Goal: Task Accomplishment & Management: Use online tool/utility

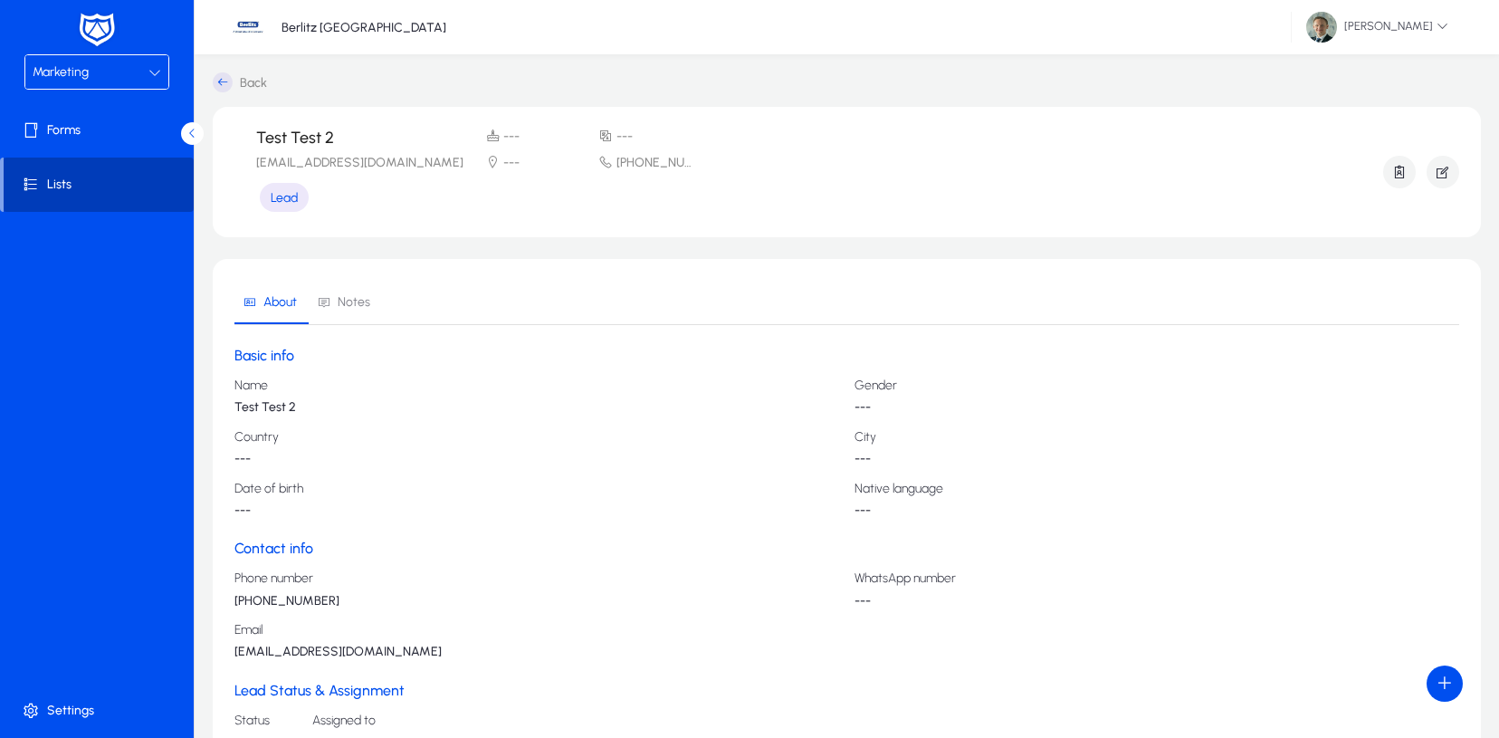
click at [50, 187] on span at bounding box center [99, 184] width 190 height 43
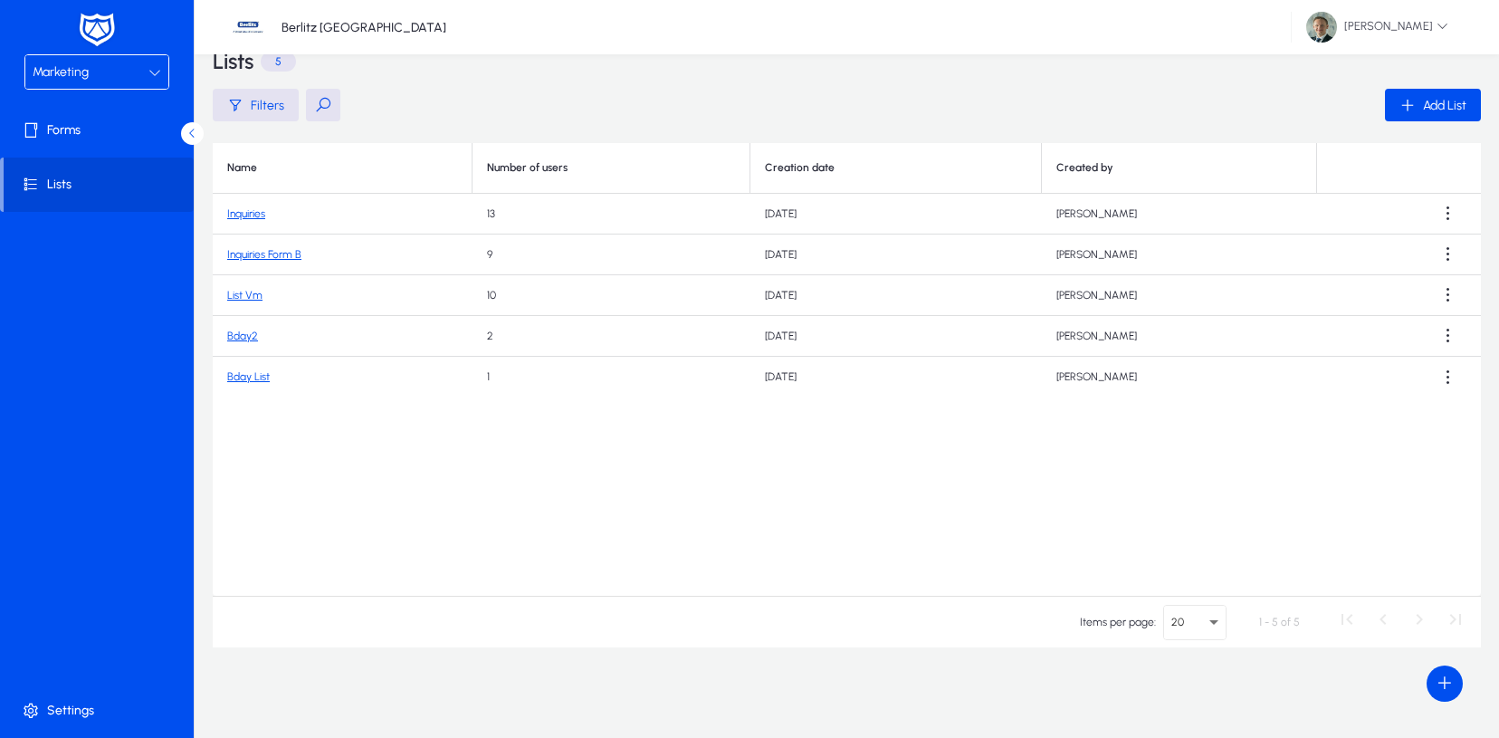
scroll to position [38, 0]
click at [259, 378] on link "Bday List" at bounding box center [248, 376] width 43 height 13
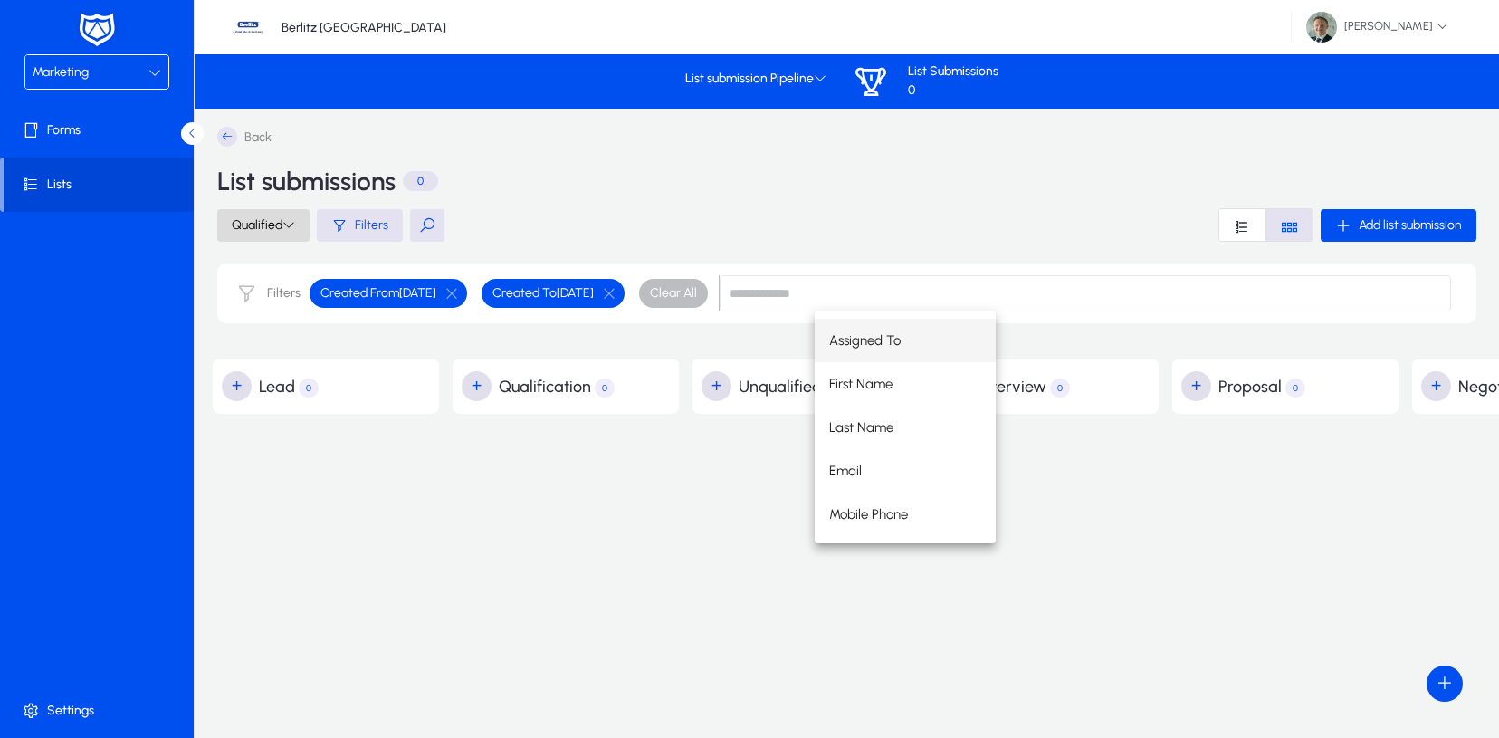
click at [263, 234] on span at bounding box center [263, 225] width 92 height 43
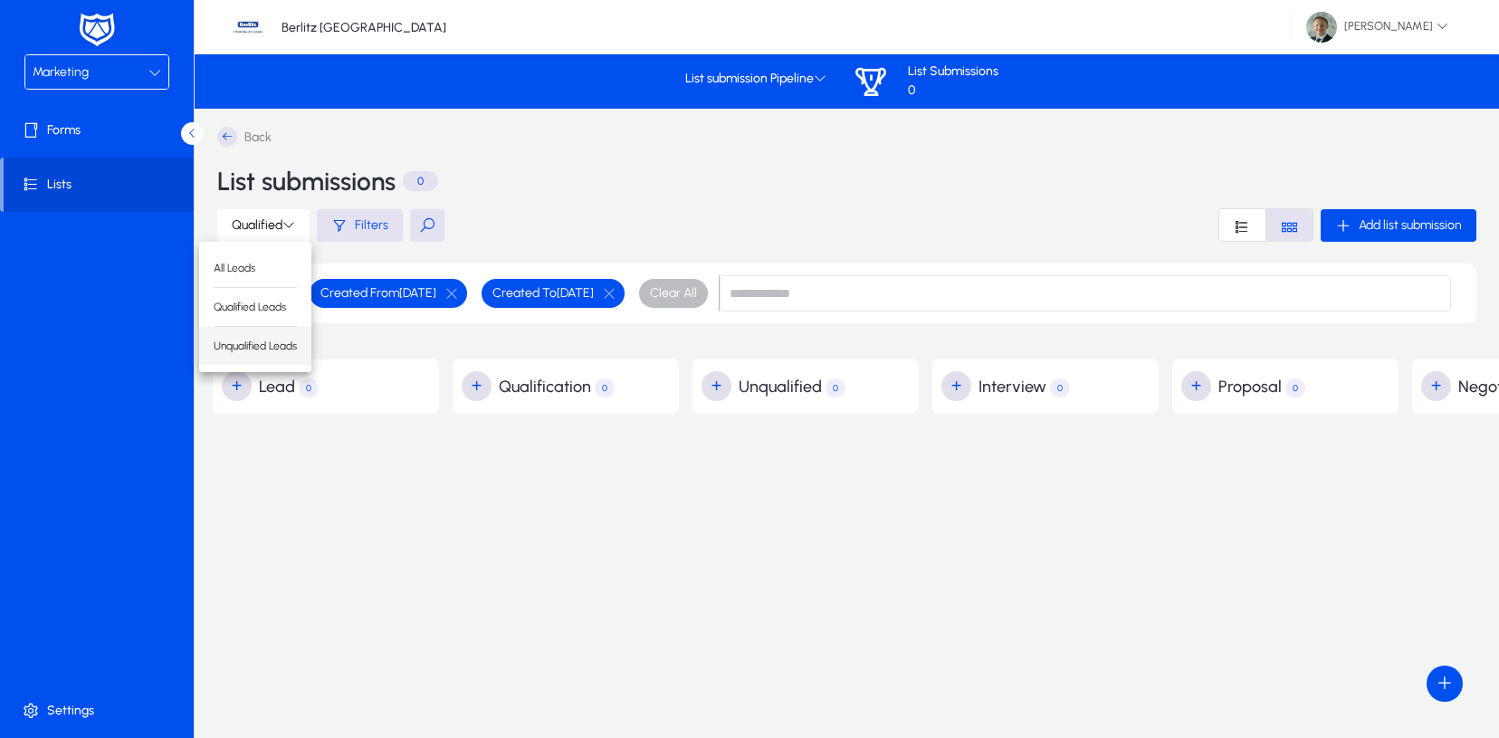
click at [234, 347] on span "Unqualified Leads" at bounding box center [255, 346] width 83 height 16
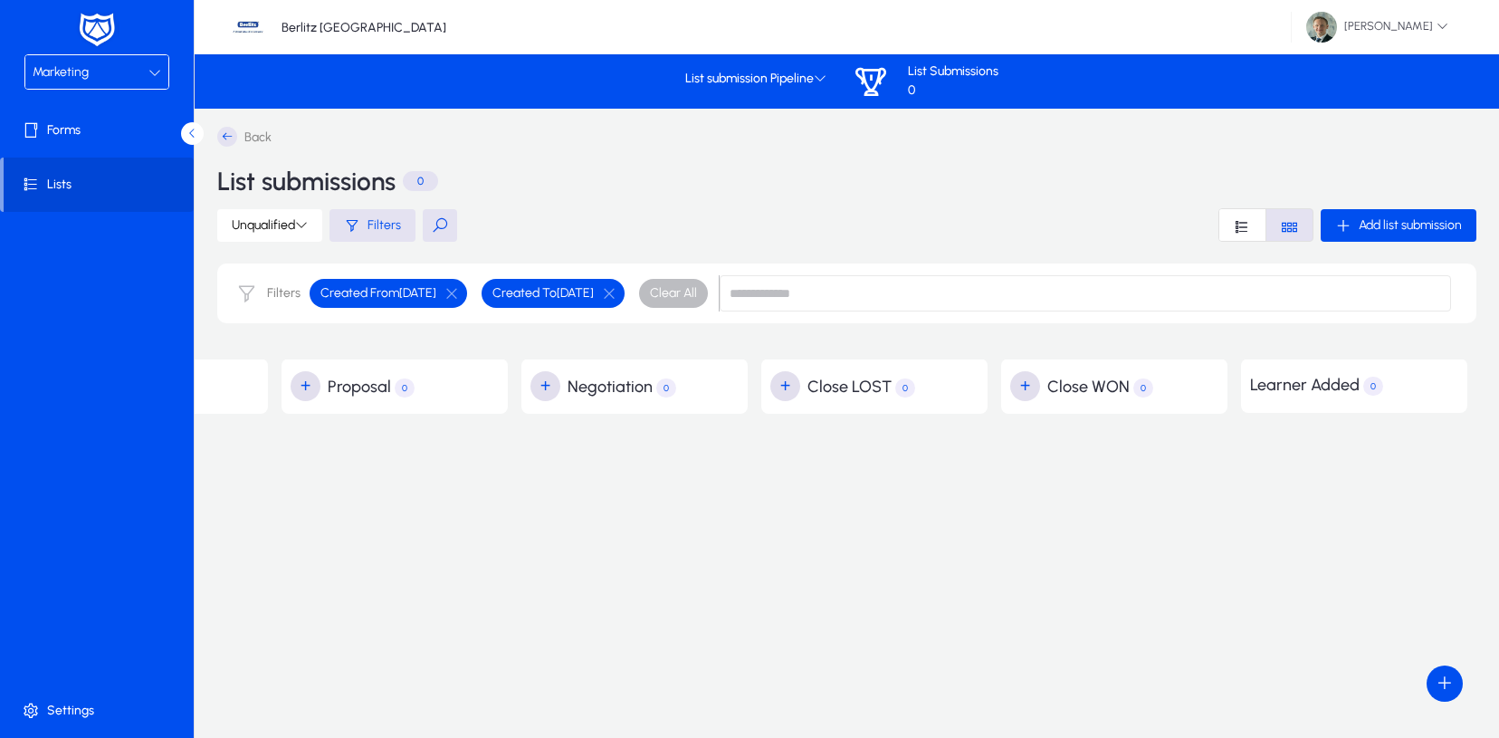
scroll to position [0, 891]
click at [267, 233] on span at bounding box center [269, 225] width 105 height 43
click at [265, 269] on span "All Leads" at bounding box center [267, 268] width 83 height 16
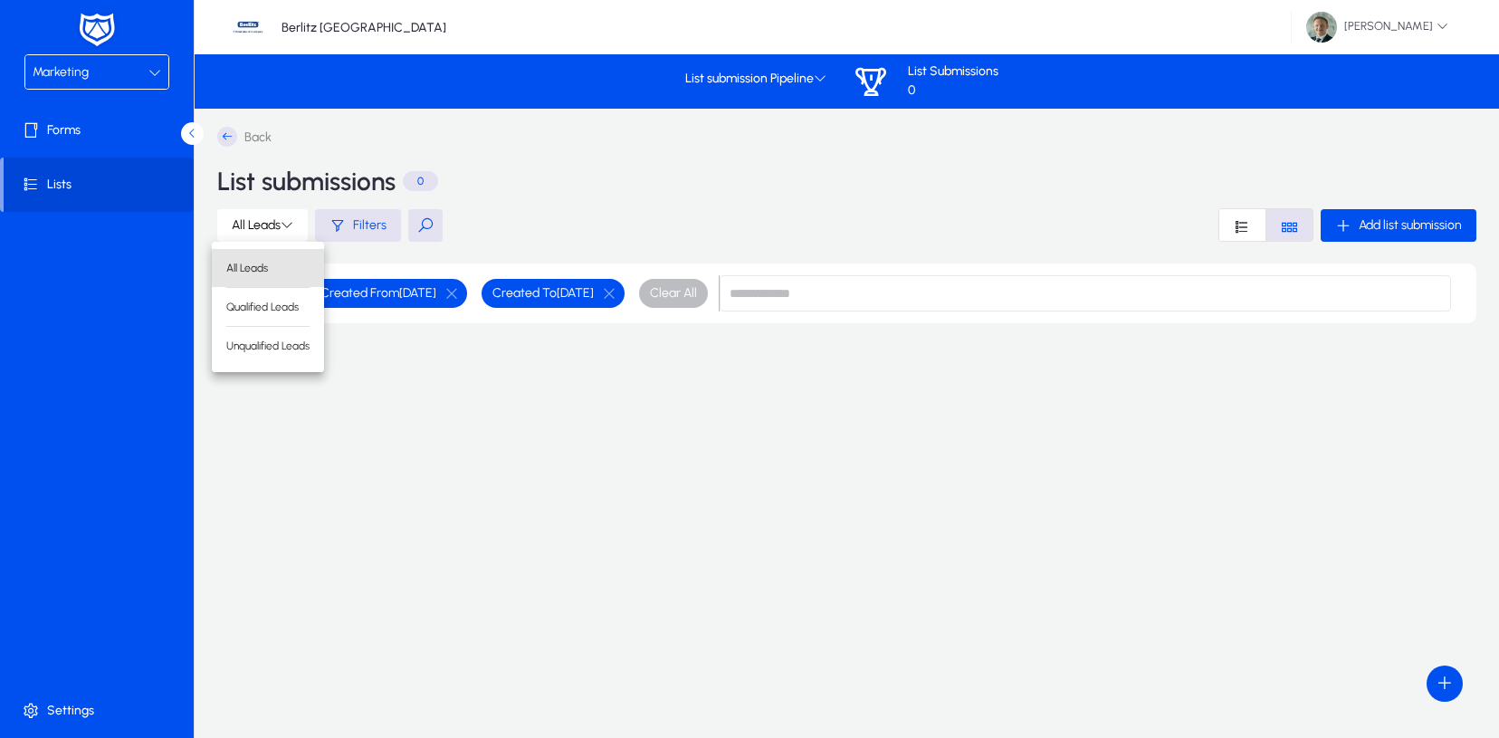
scroll to position [0, 0]
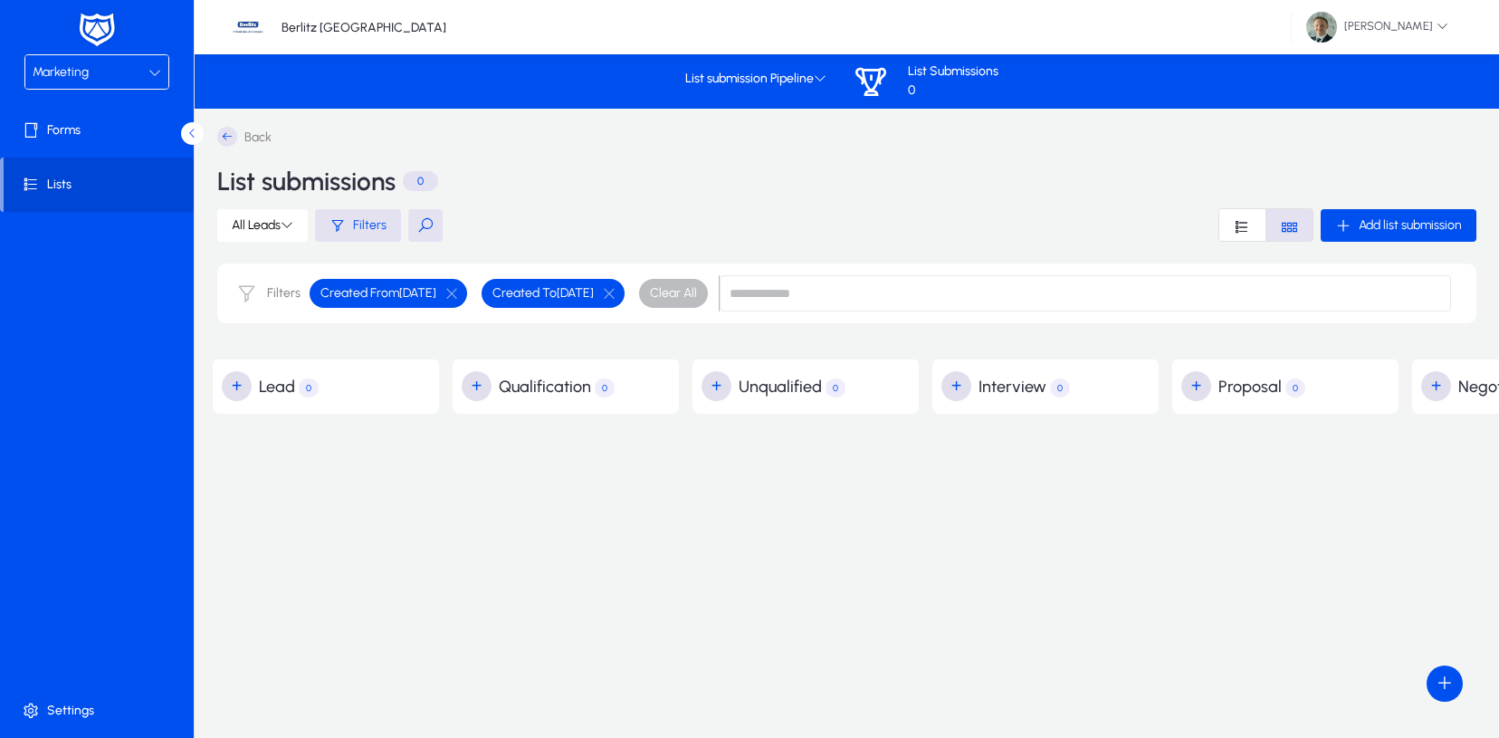
click at [227, 134] on icon at bounding box center [227, 137] width 20 height 20
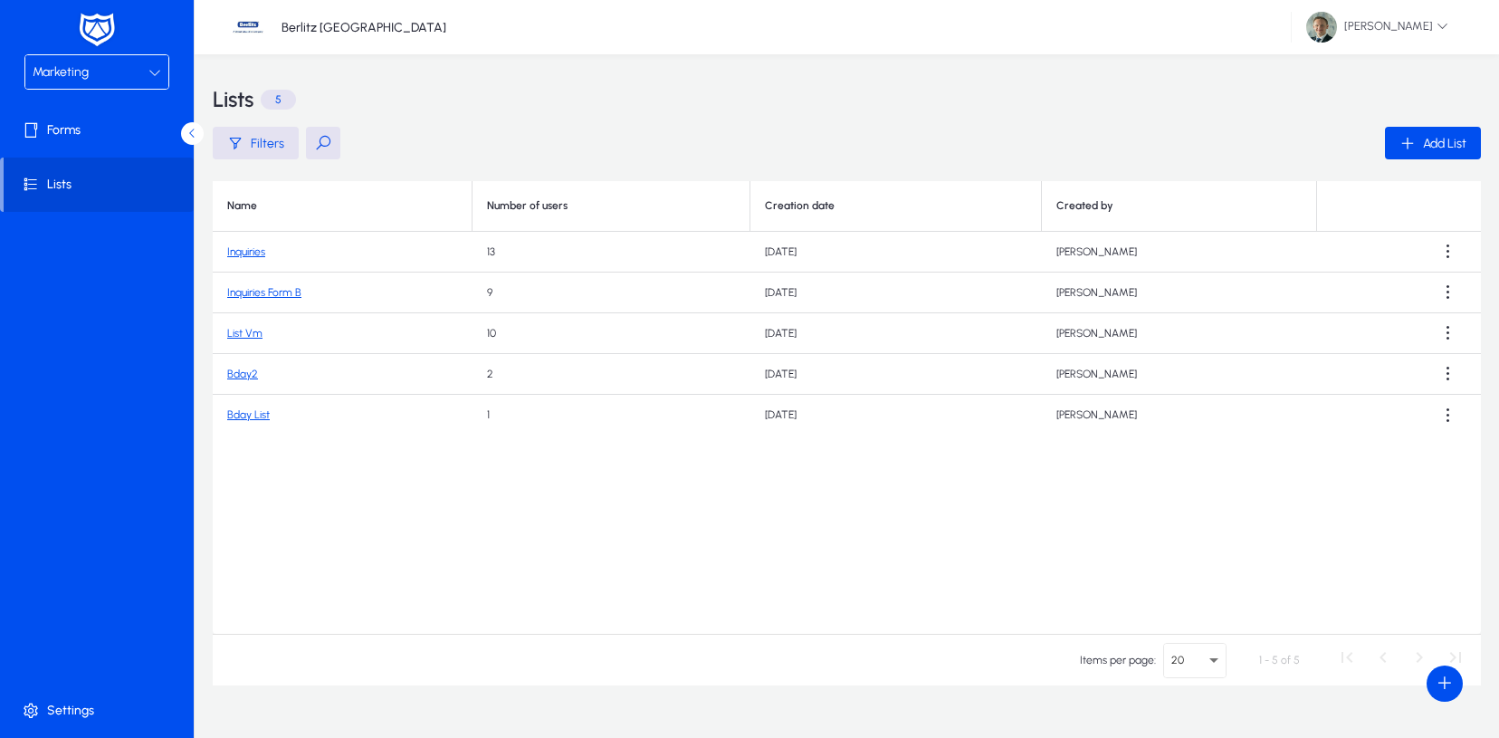
click at [242, 379] on link "Bday2" at bounding box center [242, 374] width 31 height 13
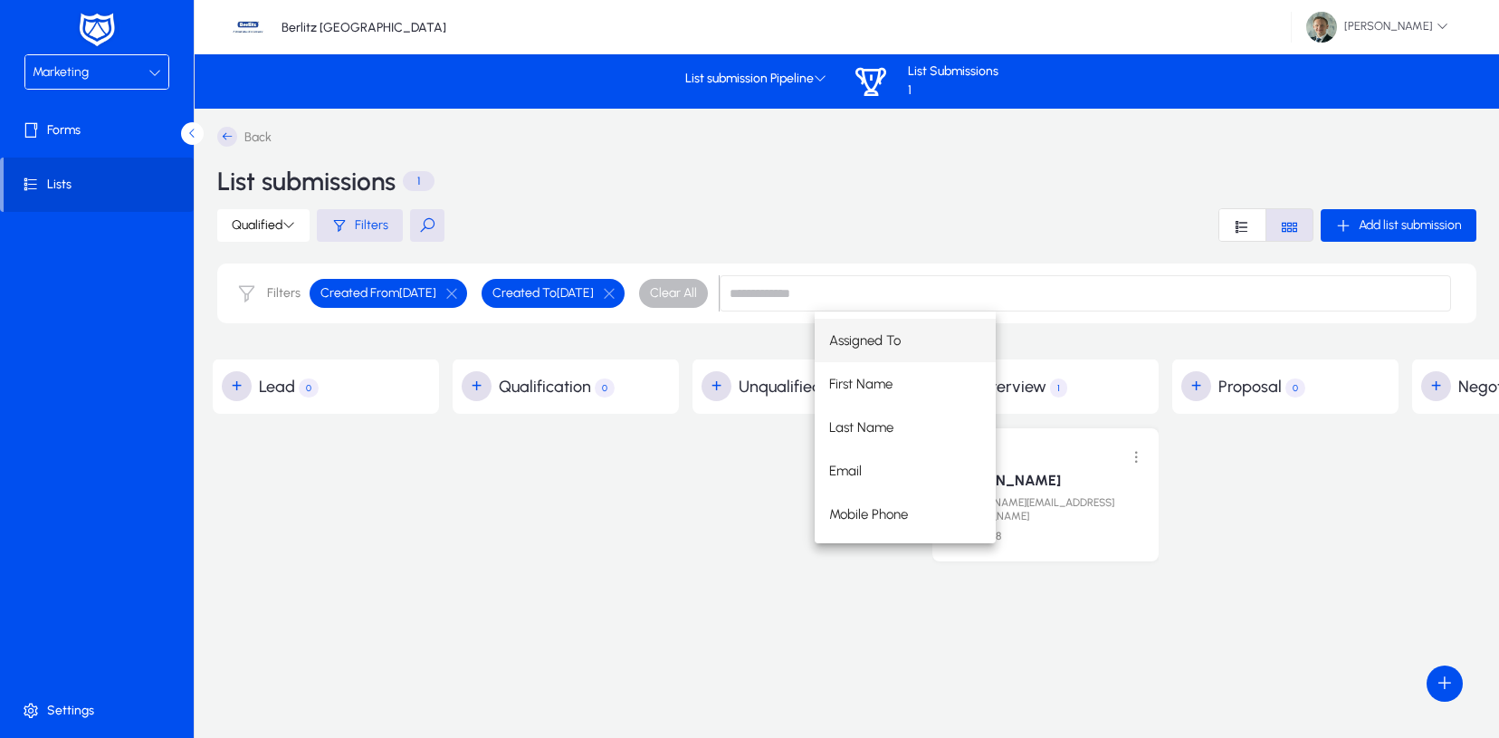
drag, startPoint x: 607, startPoint y: 539, endPoint x: 698, endPoint y: 530, distance: 91.0
click at [608, 539] on div at bounding box center [566, 495] width 226 height 162
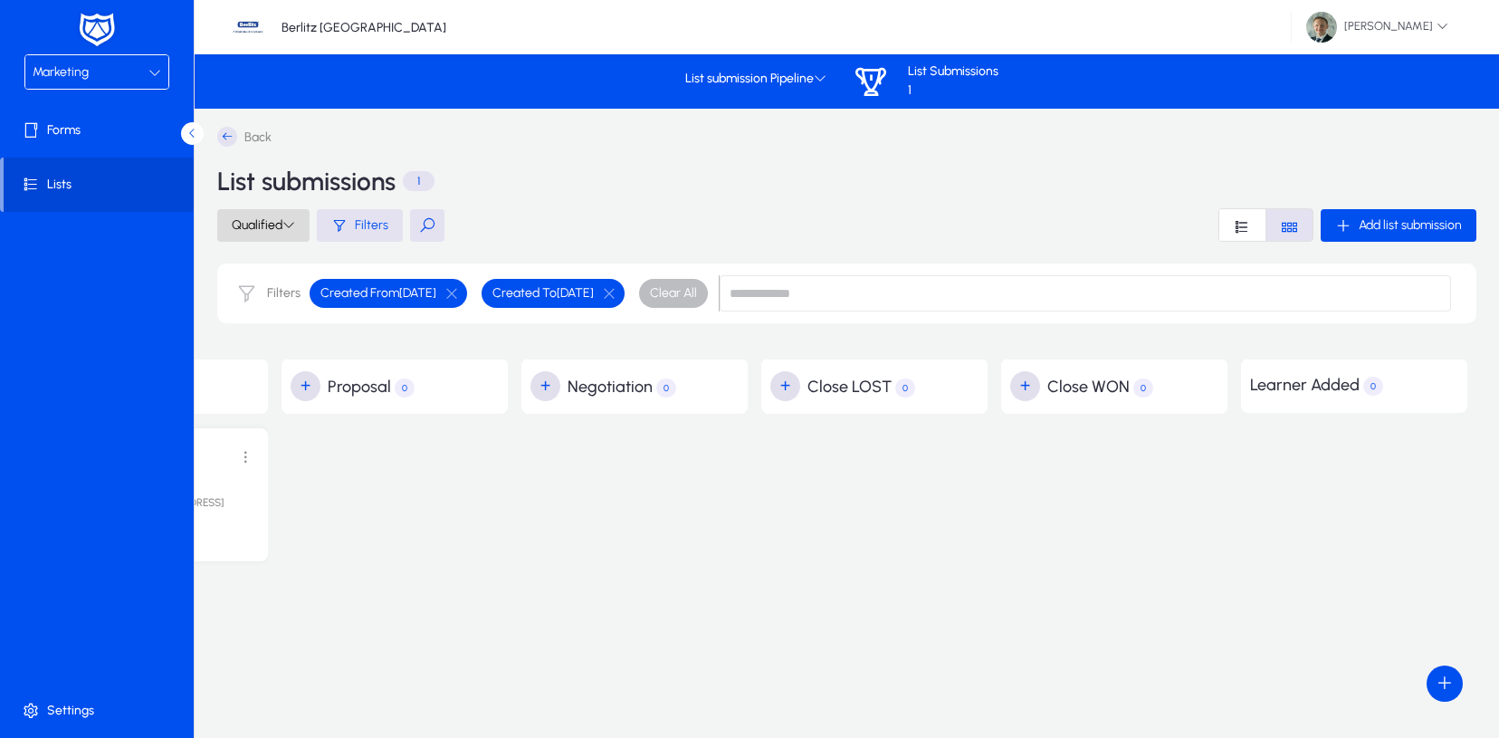
click at [248, 215] on span at bounding box center [263, 225] width 92 height 43
drag, startPoint x: 264, startPoint y: 263, endPoint x: 257, endPoint y: 344, distance: 80.9
click at [257, 344] on div "All Leads Qualified Leads Unqualified Leads" at bounding box center [255, 307] width 112 height 130
click at [257, 344] on div "Back List submissions 1 Qualified Filters Add list submission Filters Created F…" at bounding box center [847, 234] width 1305 height 251
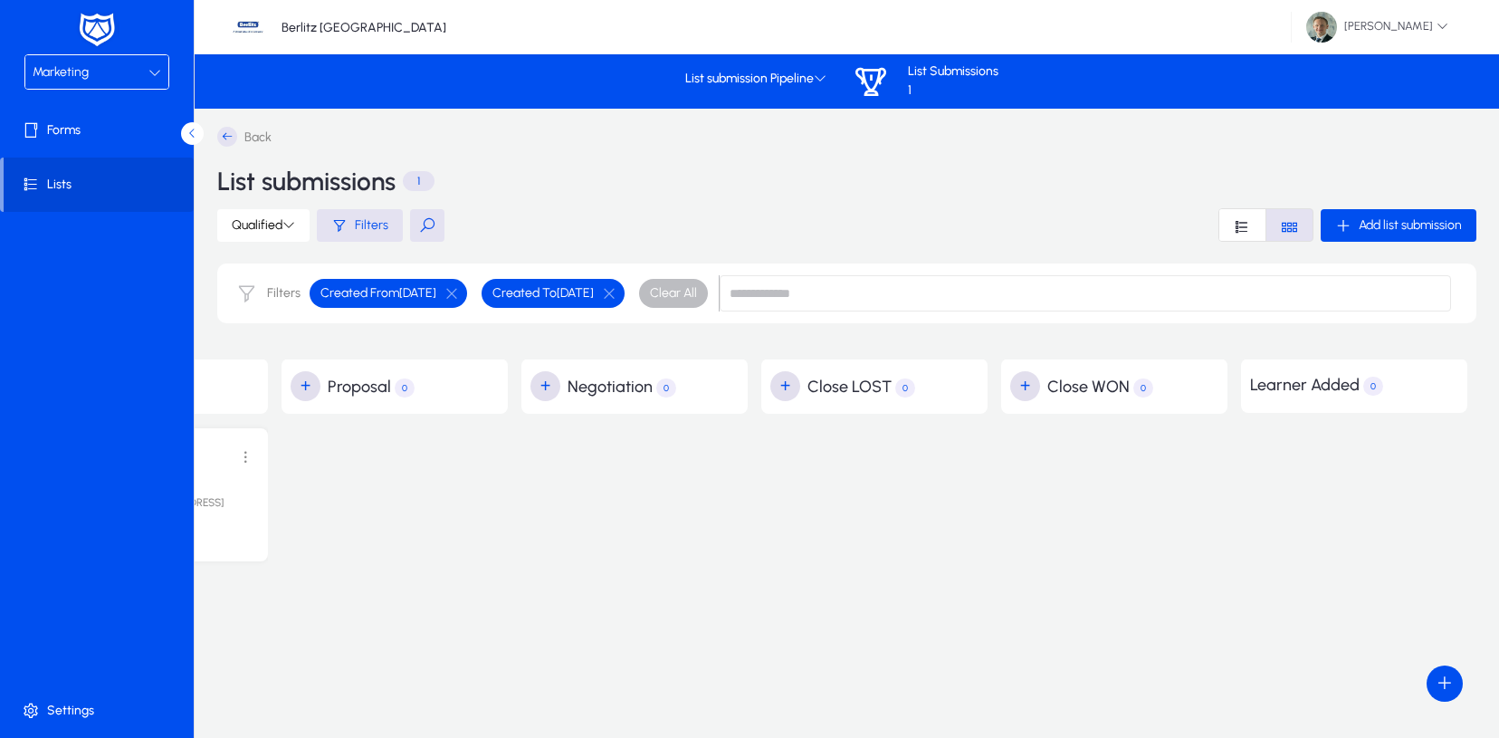
scroll to position [0, 0]
click at [271, 228] on span "Qualified" at bounding box center [263, 224] width 63 height 15
click at [263, 345] on span "Unqualified Leads" at bounding box center [255, 346] width 83 height 16
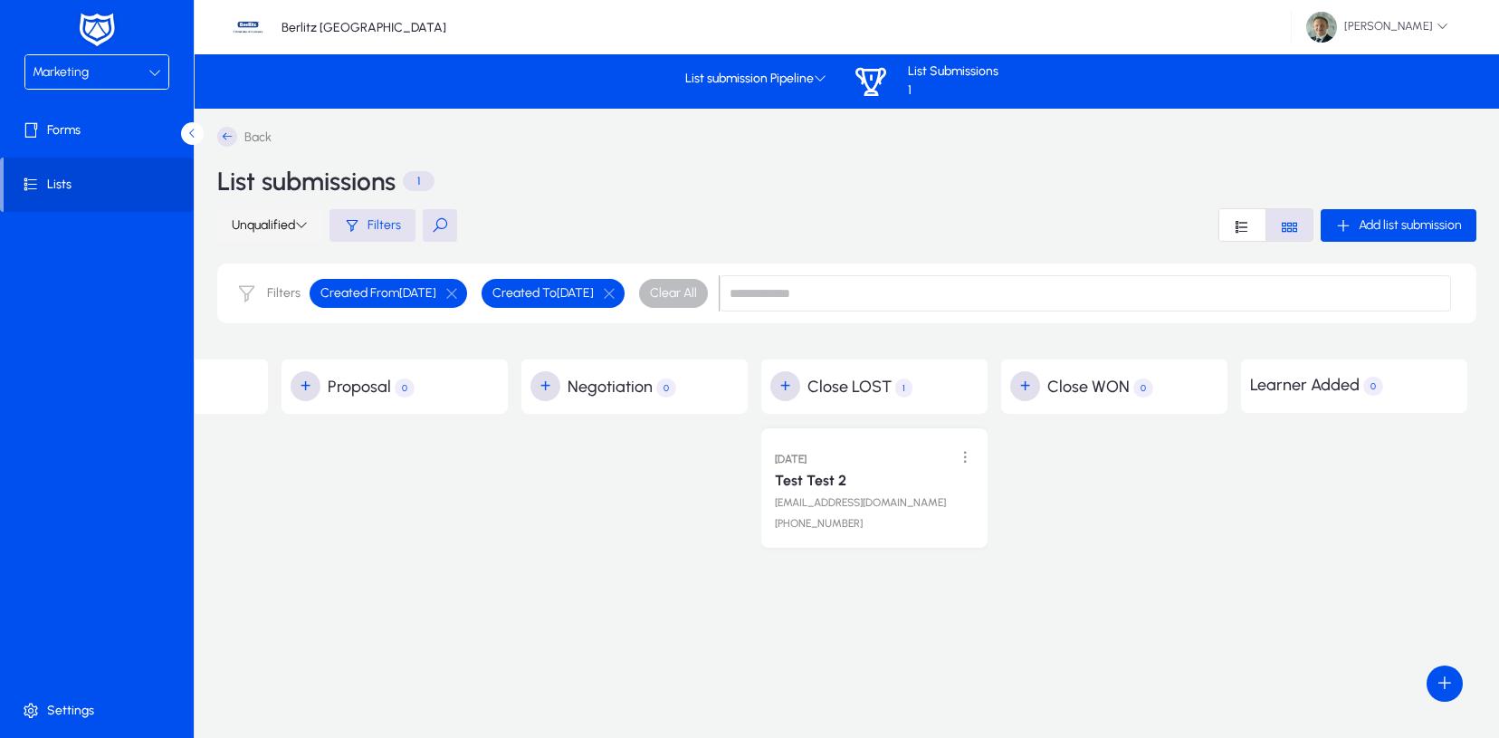
click at [289, 234] on span at bounding box center [269, 225] width 105 height 43
click at [257, 305] on span "Qualified Leads" at bounding box center [267, 307] width 83 height 16
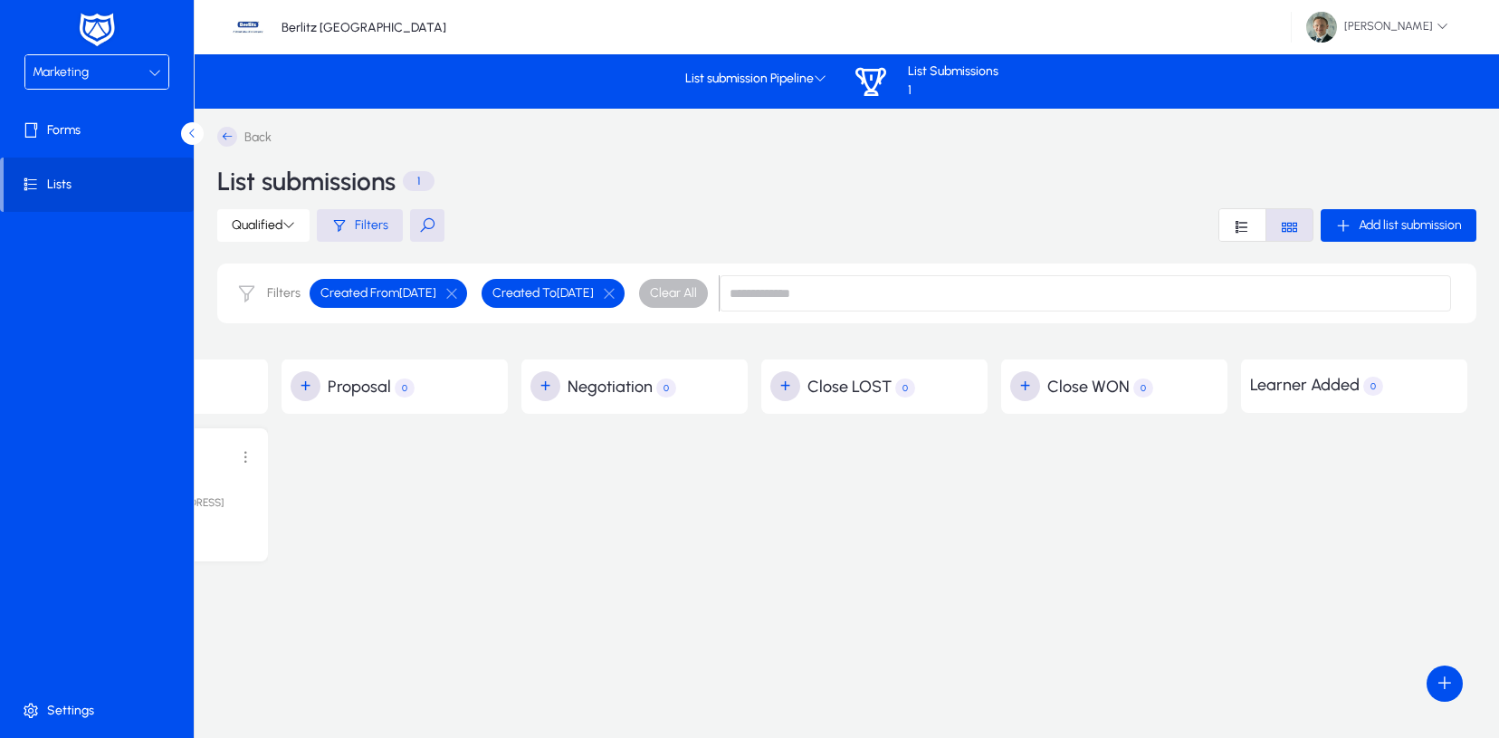
scroll to position [0, 891]
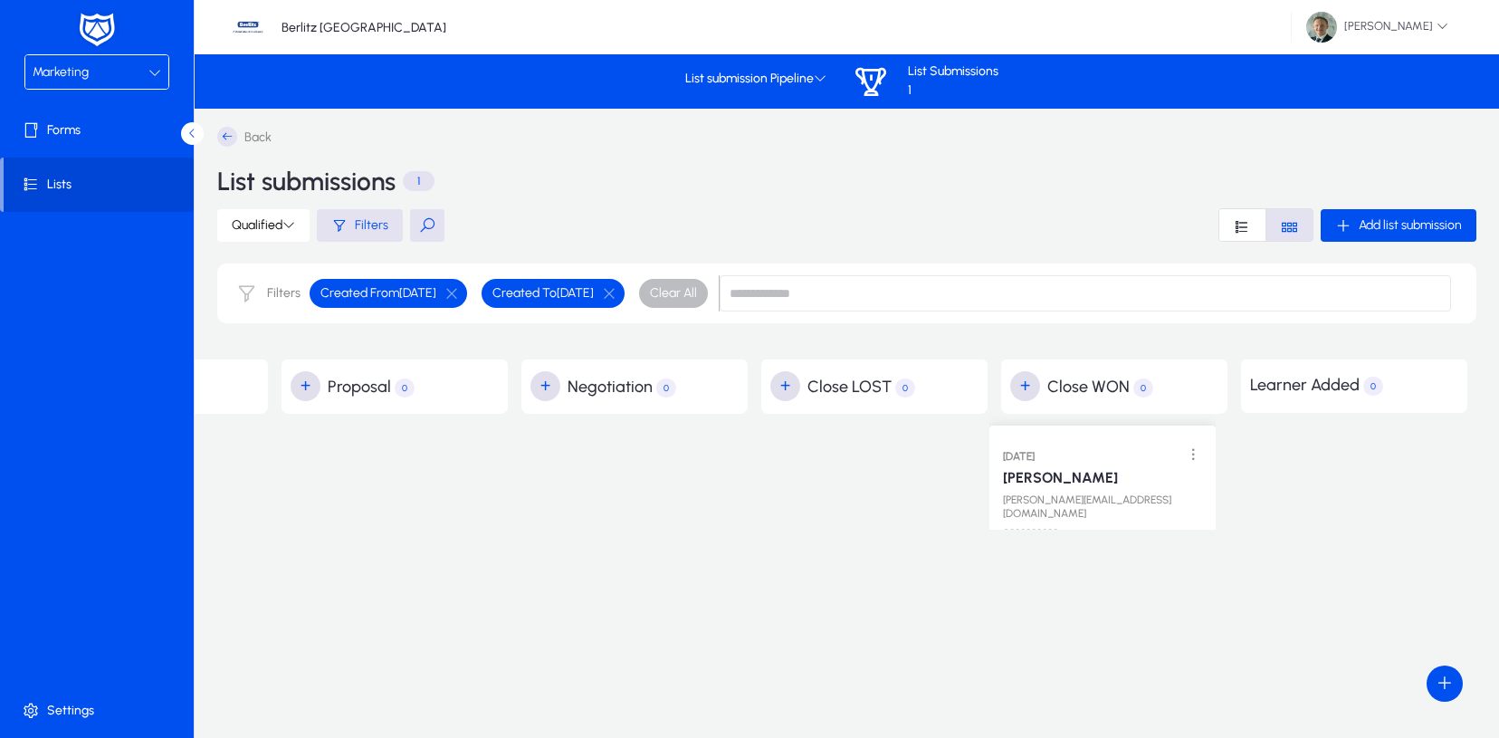
drag, startPoint x: 212, startPoint y: 451, endPoint x: 1160, endPoint y: 434, distance: 948.1
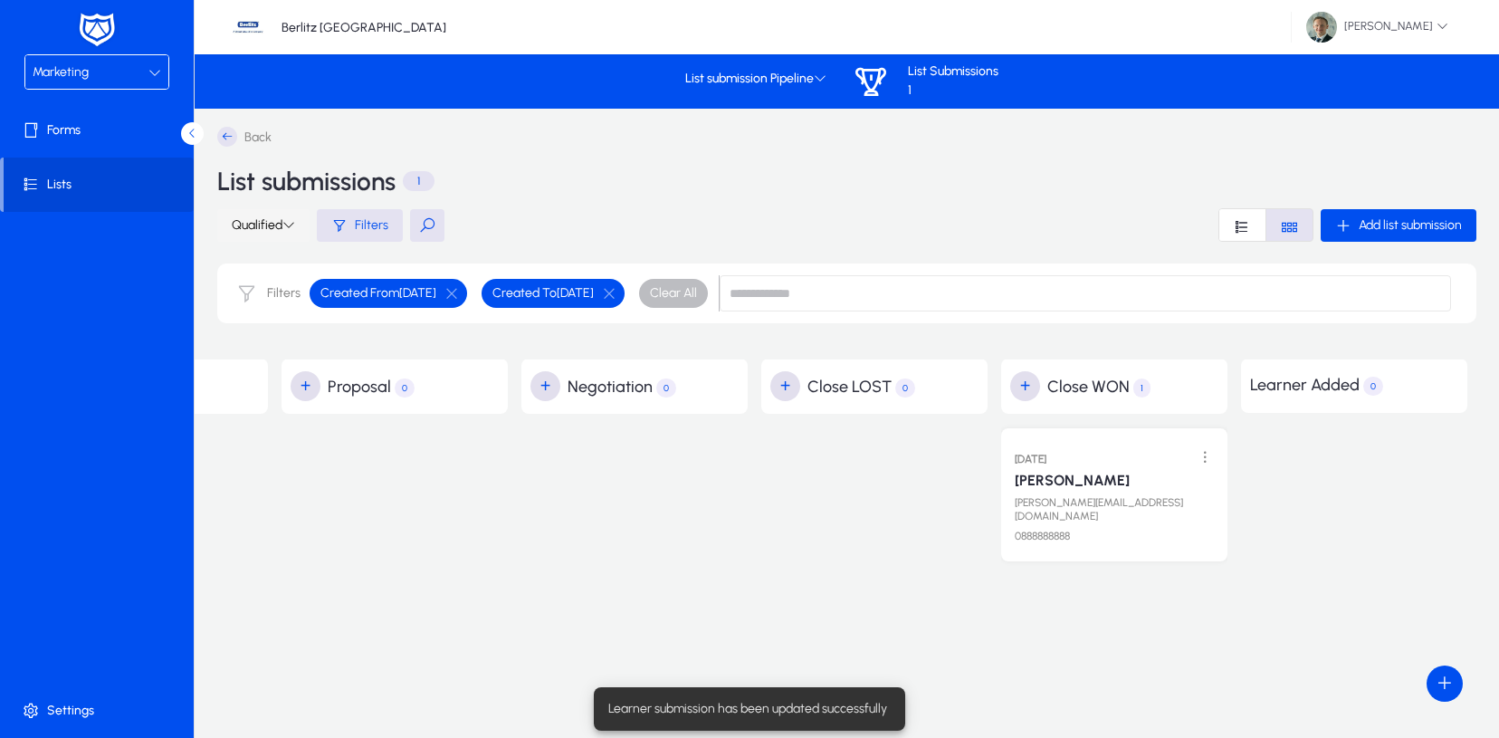
click at [264, 226] on span "Qualified" at bounding box center [263, 224] width 63 height 15
click at [264, 226] on div at bounding box center [749, 369] width 1499 height 738
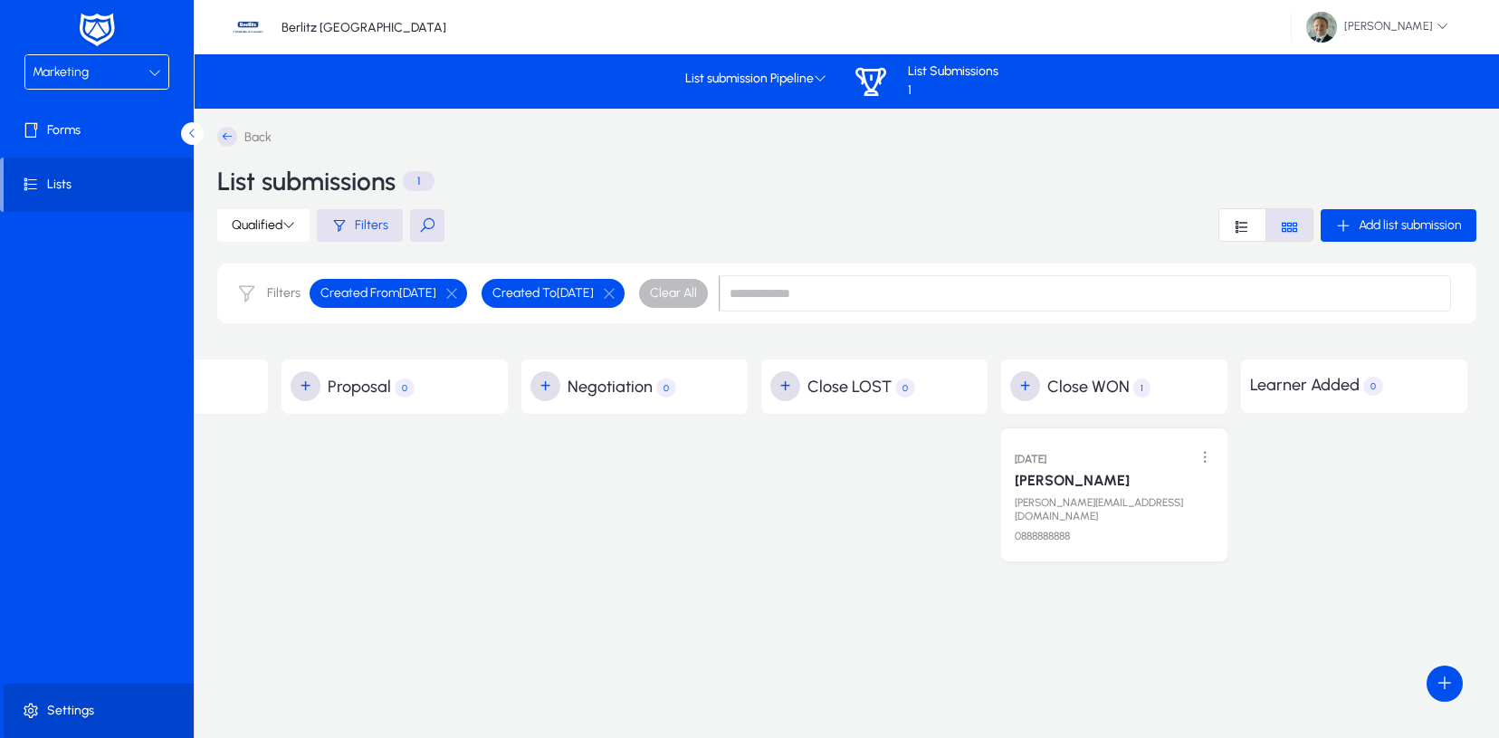
click at [70, 704] on span at bounding box center [101, 710] width 194 height 43
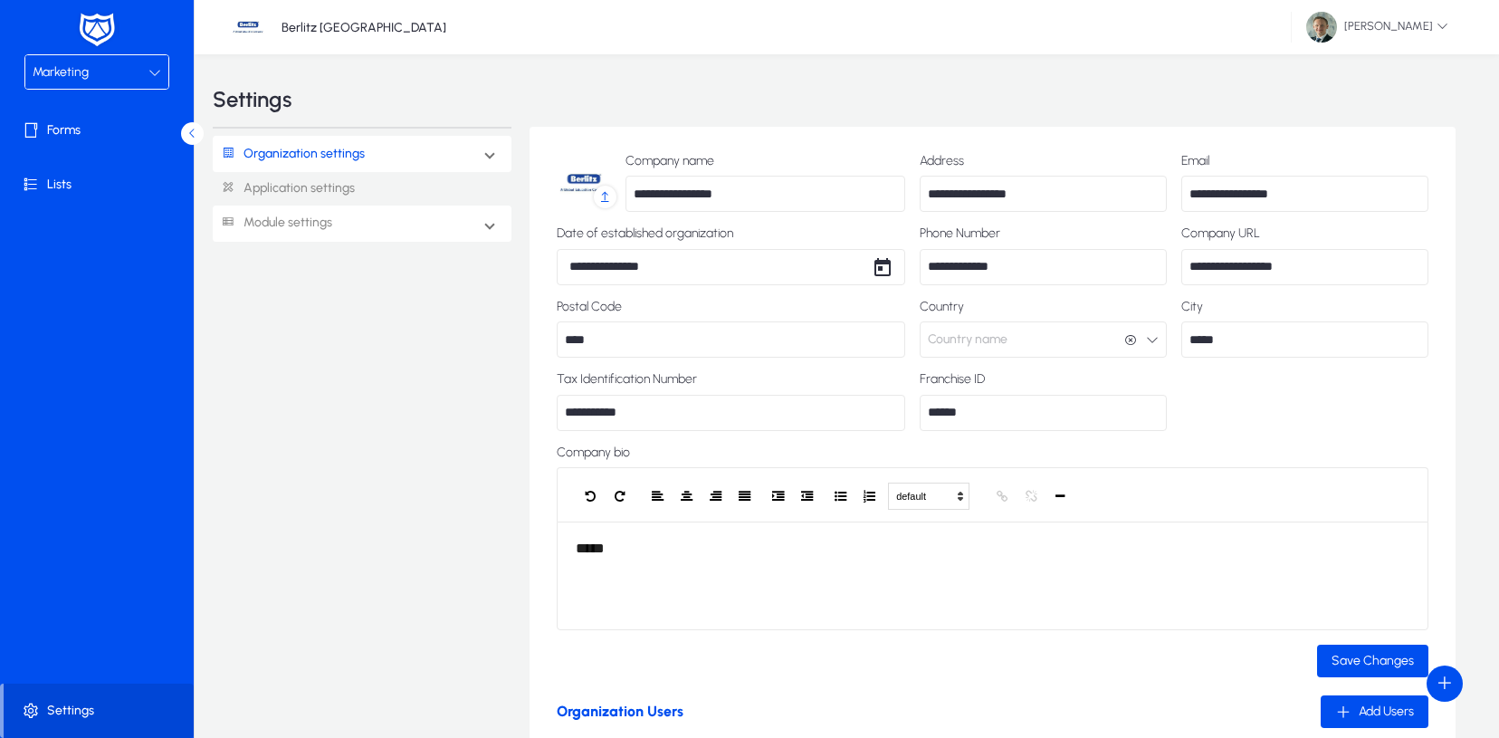
click at [296, 221] on link "Module settings" at bounding box center [273, 222] width 120 height 33
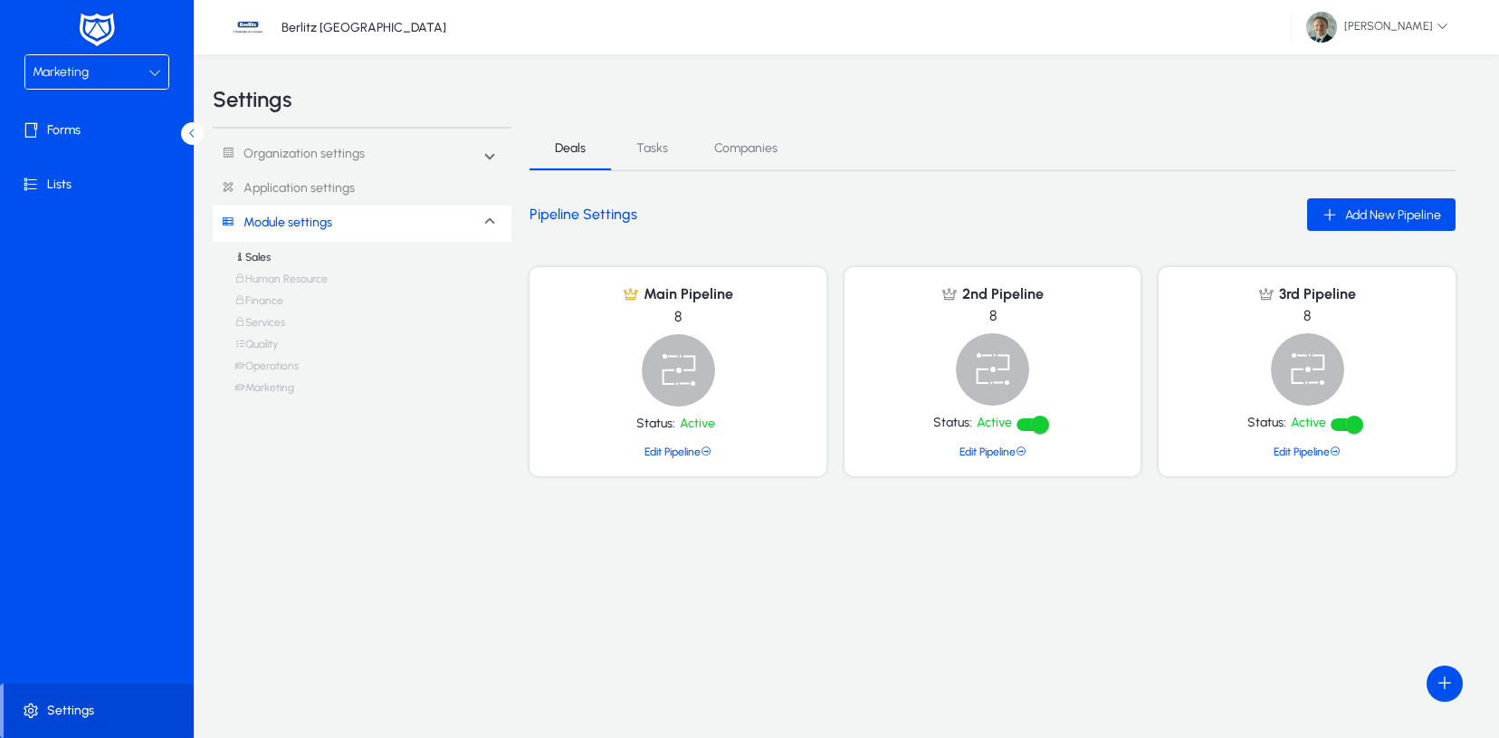
click at [272, 387] on link "Marketing" at bounding box center [264, 392] width 60 height 22
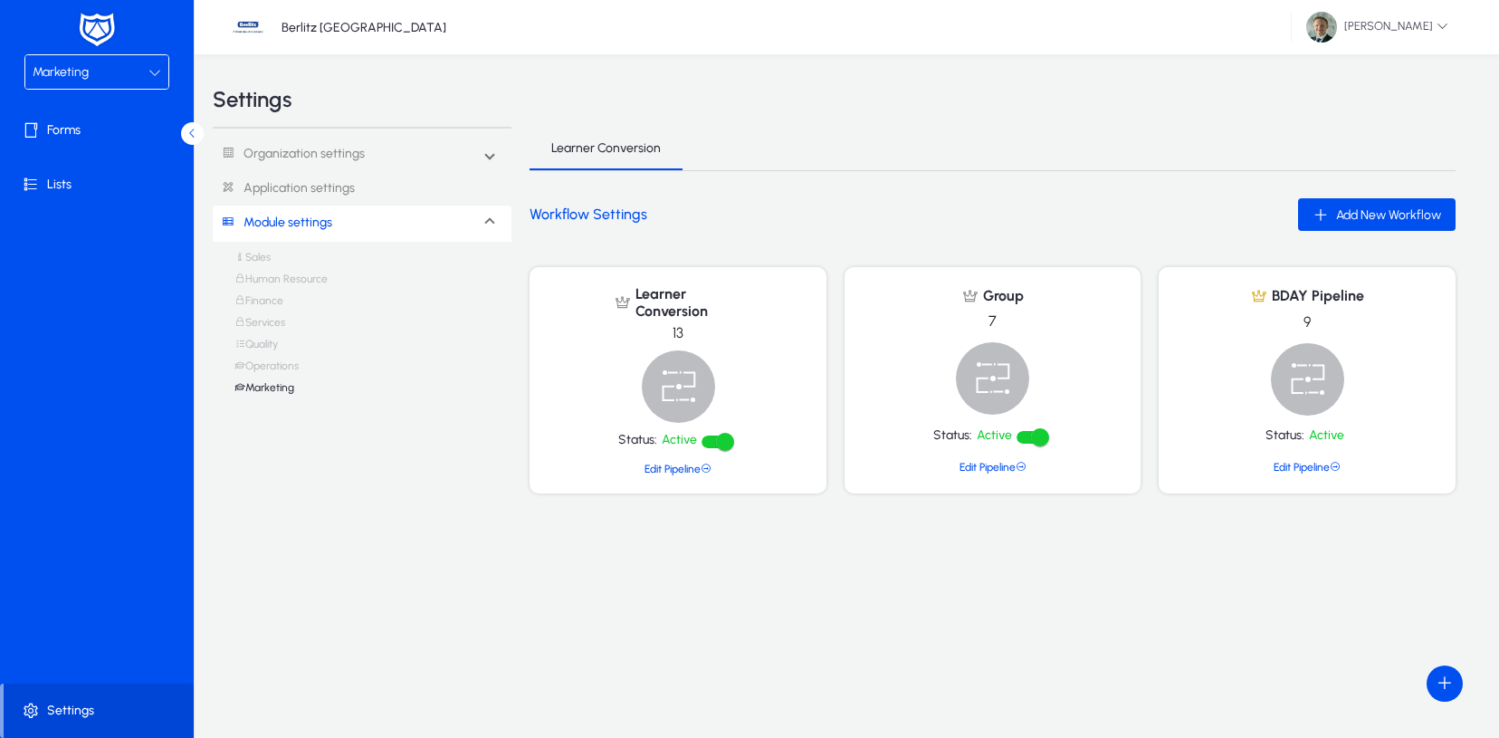
drag, startPoint x: 716, startPoint y: 222, endPoint x: 550, endPoint y: 149, distance: 181.7
click at [550, 149] on div "Learner Conversion Workflow Settings Add New Workflow Learner Conversion 13 Sta…" at bounding box center [993, 353] width 926 height 452
